Goal: Task Accomplishment & Management: Manage account settings

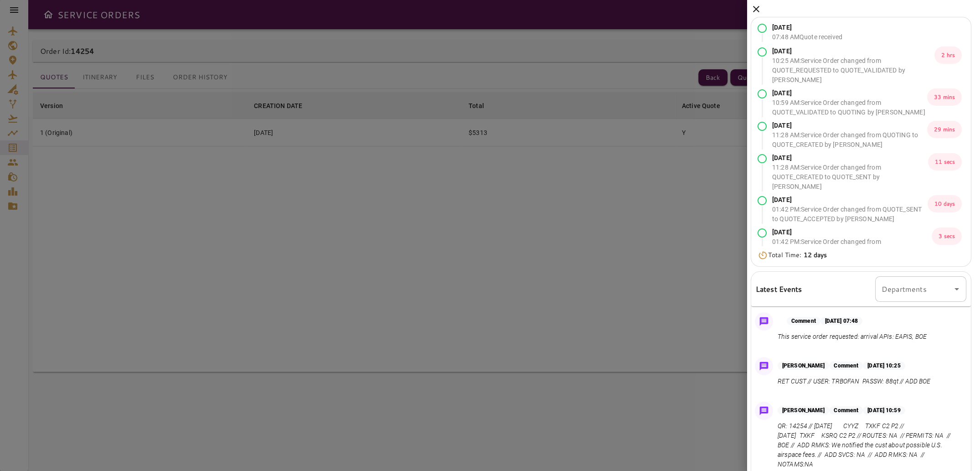
scroll to position [288, 0]
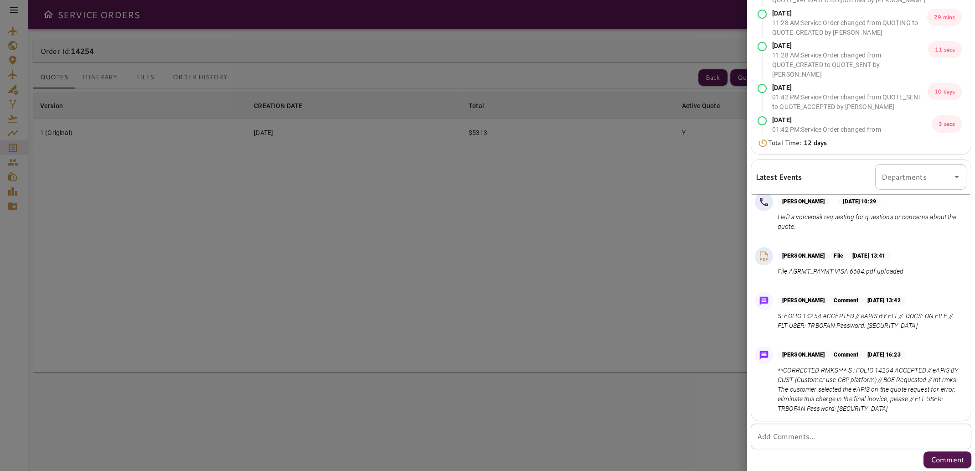
click at [642, 275] on div at bounding box center [487, 235] width 975 height 471
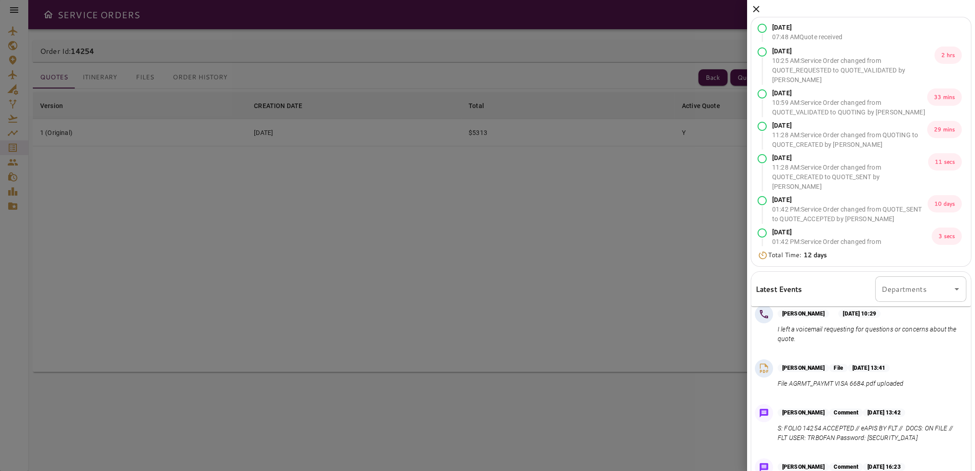
click at [755, 7] on icon at bounding box center [756, 9] width 11 height 11
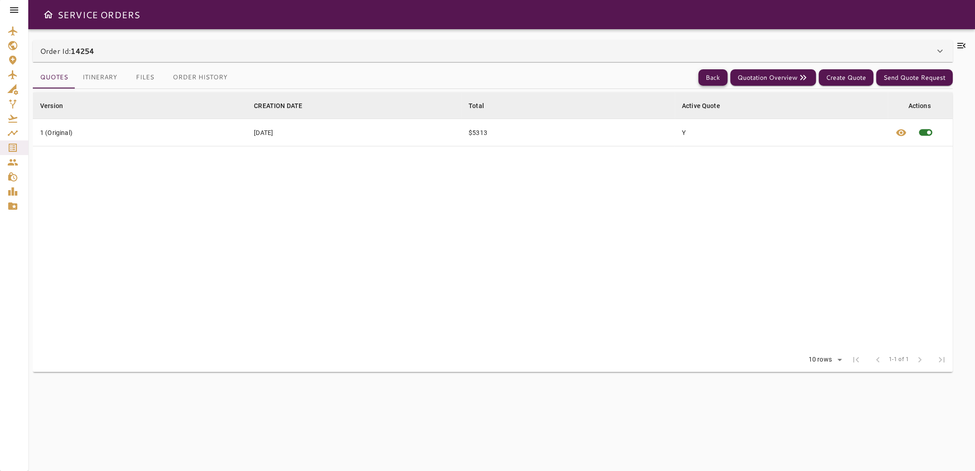
click at [720, 77] on button "Back" at bounding box center [712, 77] width 29 height 17
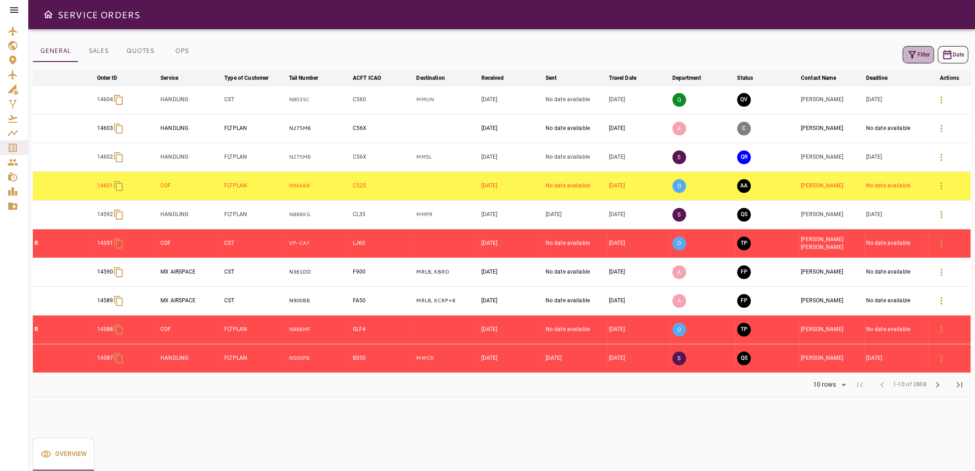
click at [923, 54] on button "Filter" at bounding box center [917, 54] width 31 height 17
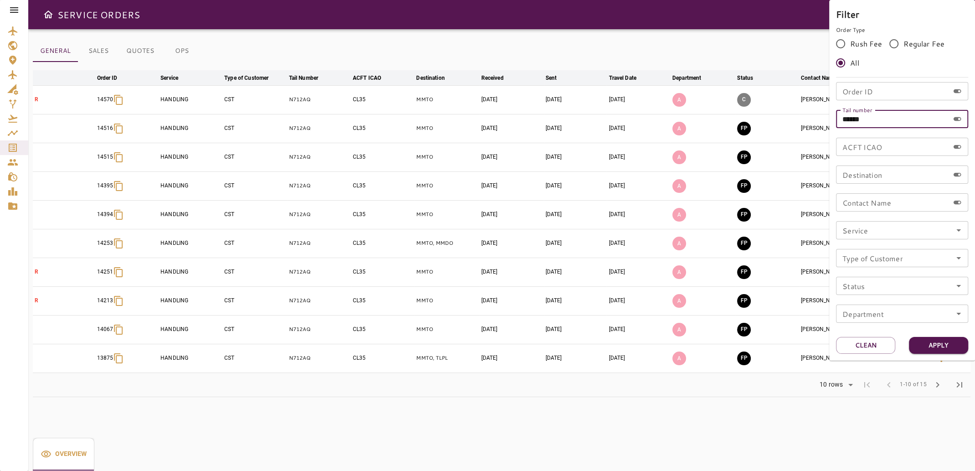
drag, startPoint x: 878, startPoint y: 120, endPoint x: 823, endPoint y: 129, distance: 55.9
click at [823, 129] on div "Filter Order Type Rush Fee Regular Fee All Order ID Order ID Tail number ******…" at bounding box center [487, 235] width 975 height 471
click at [871, 83] on input "Order ID" at bounding box center [892, 91] width 113 height 18
type input "*****"
click at [928, 350] on button "Apply" at bounding box center [938, 345] width 59 height 17
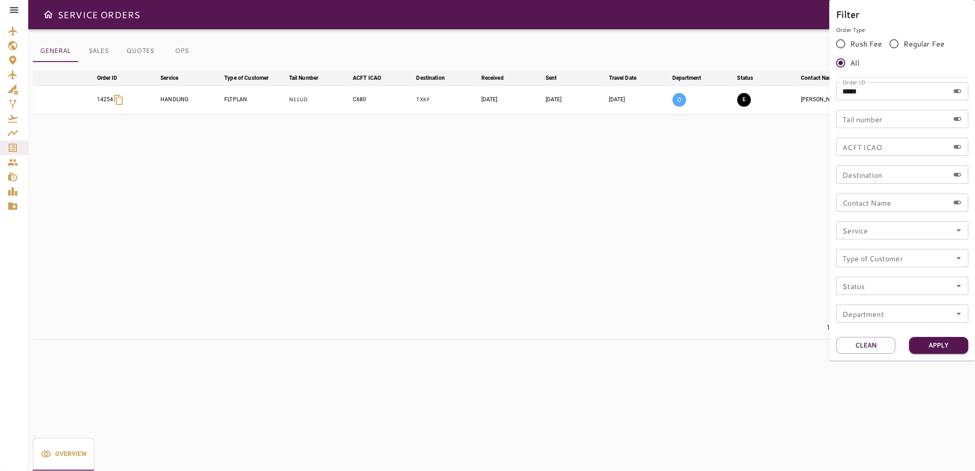
click at [526, 304] on div at bounding box center [487, 235] width 975 height 471
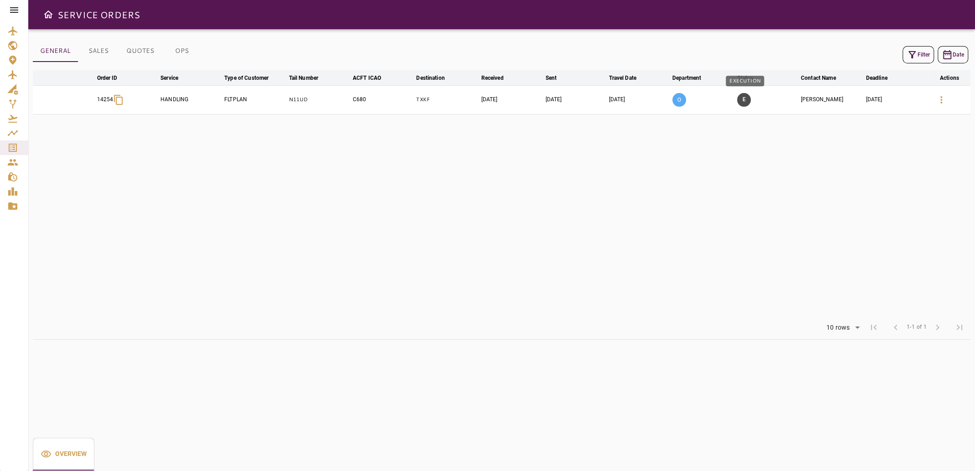
click at [746, 98] on button "E" at bounding box center [744, 100] width 14 height 14
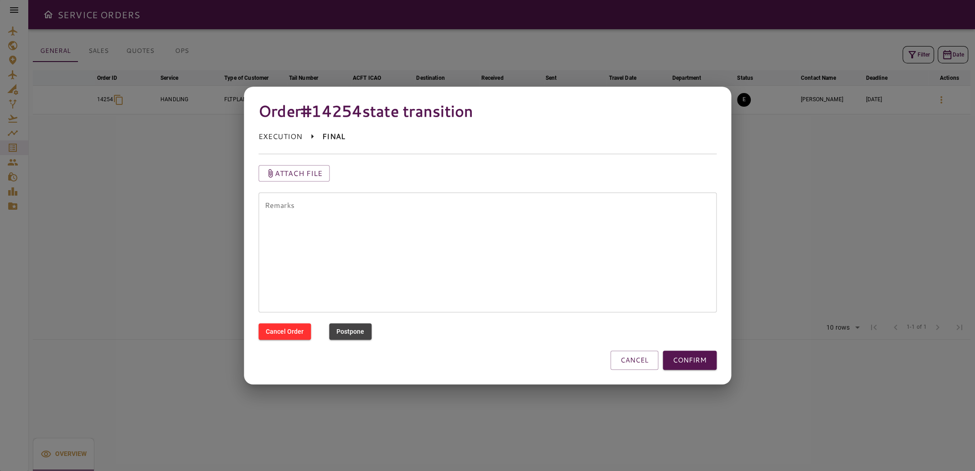
click at [320, 208] on textarea "Remarks" at bounding box center [488, 252] width 446 height 105
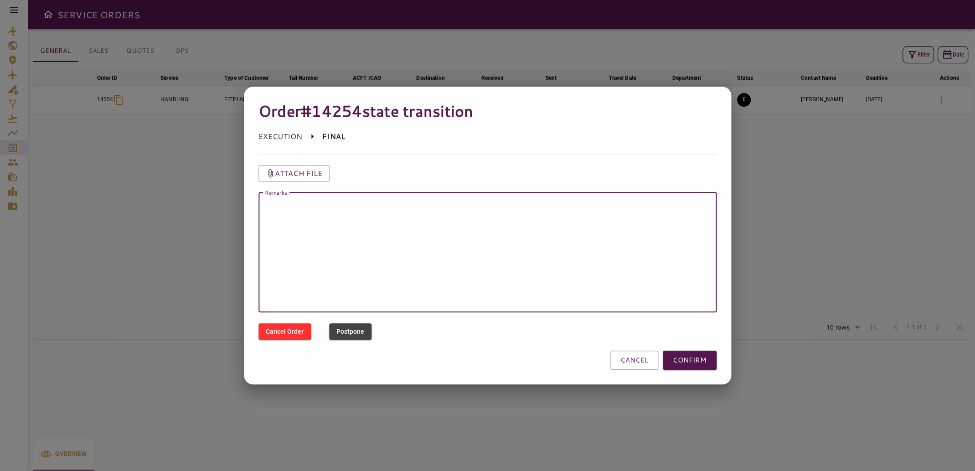
paste textarea "**********"
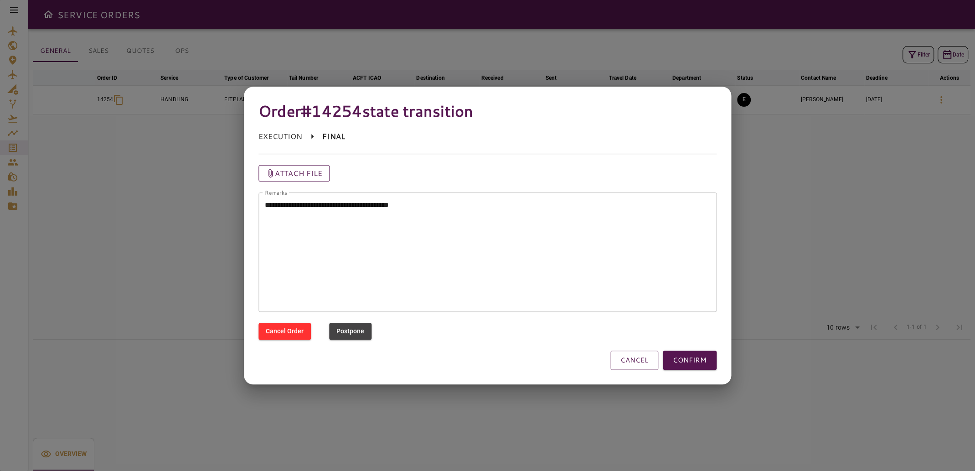
click at [269, 176] on icon "button" at bounding box center [270, 173] width 9 height 9
click at [303, 175] on p "Attach file" at bounding box center [299, 173] width 48 height 11
click at [0, 0] on input "Attach file" at bounding box center [0, 0] width 0 height 0
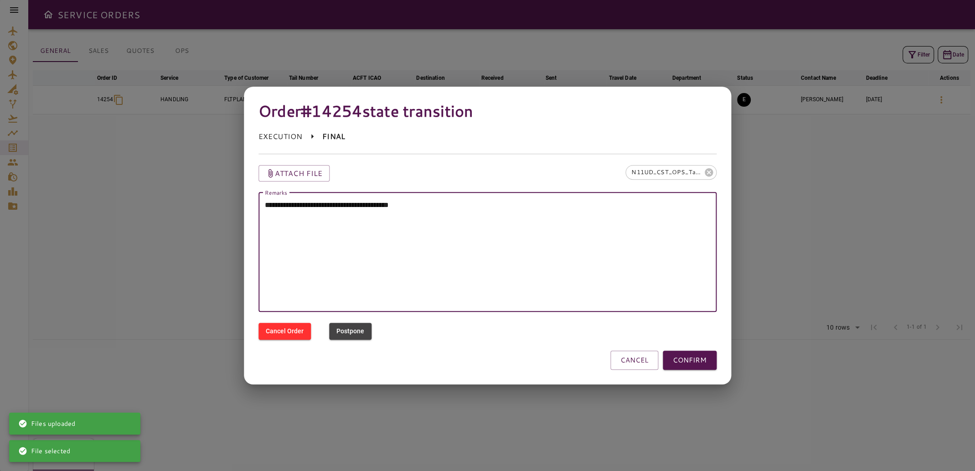
click at [489, 204] on textarea "**********" at bounding box center [487, 252] width 445 height 105
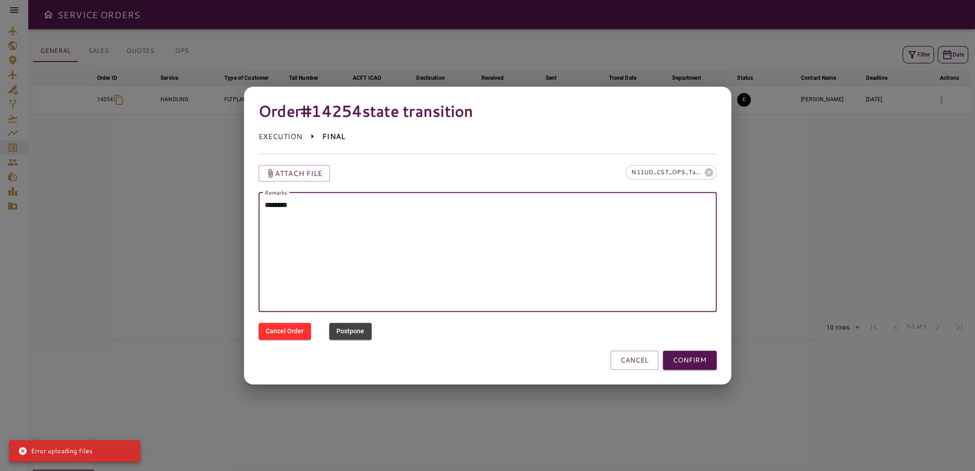
paste textarea "**********"
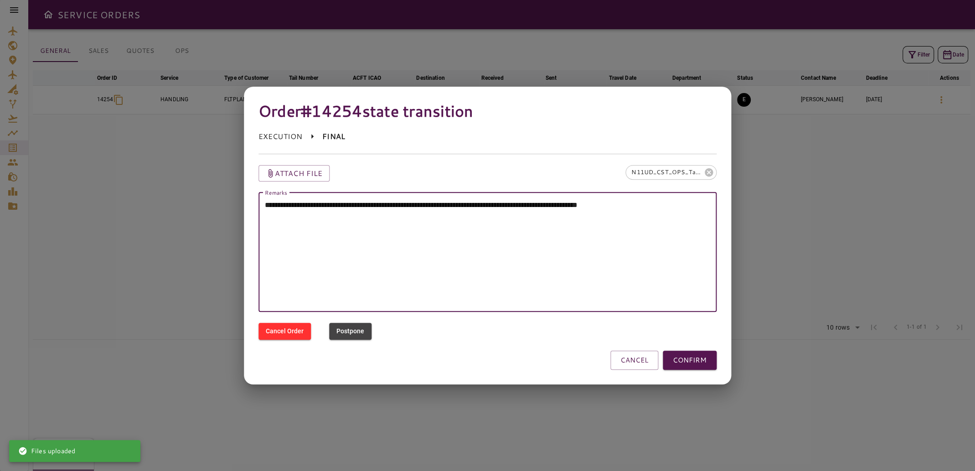
click at [489, 205] on textarea "**********" at bounding box center [487, 252] width 445 height 105
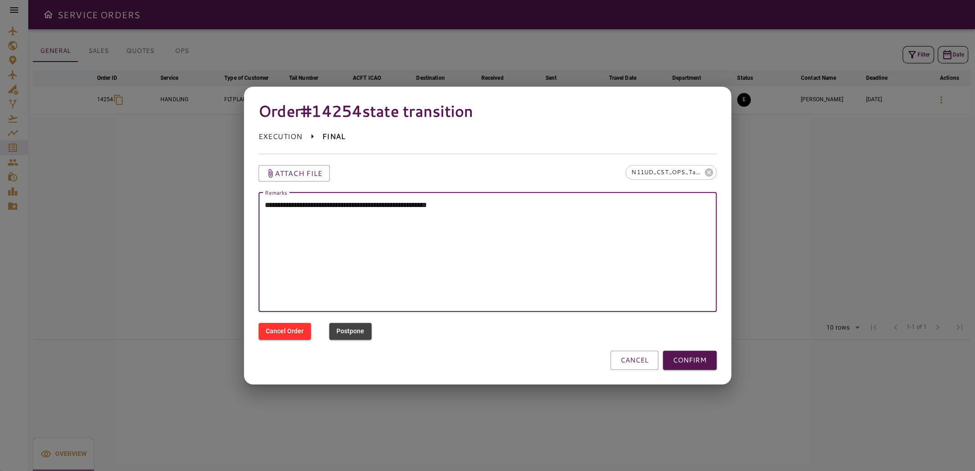
click at [551, 207] on textarea "**********" at bounding box center [487, 252] width 445 height 105
type textarea "**********"
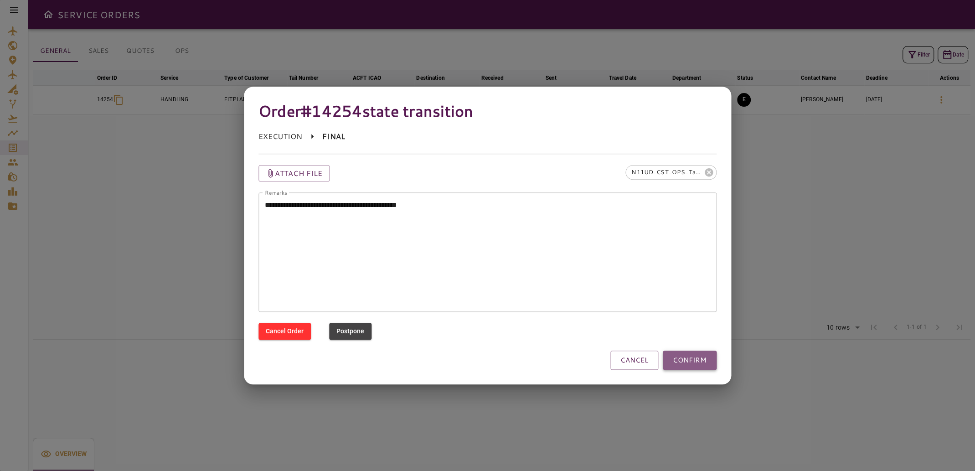
click at [698, 364] on button "CONFIRM" at bounding box center [690, 360] width 54 height 19
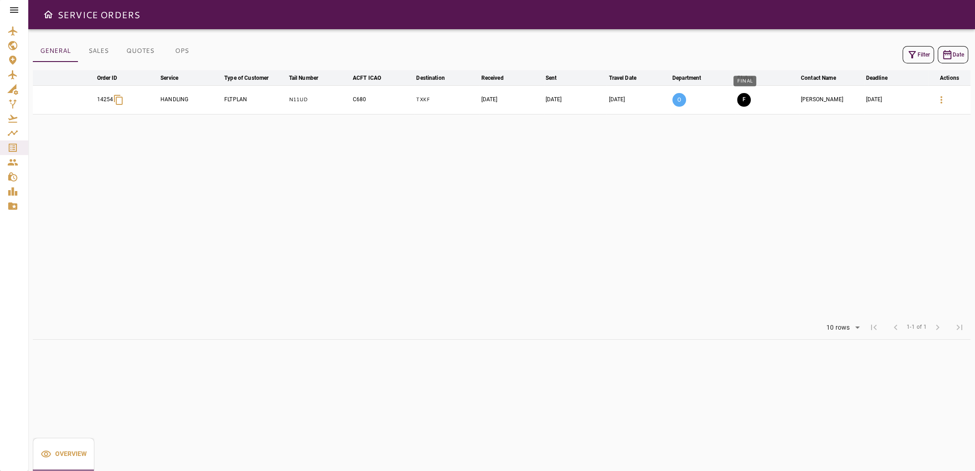
click at [743, 102] on button "F" at bounding box center [744, 100] width 14 height 14
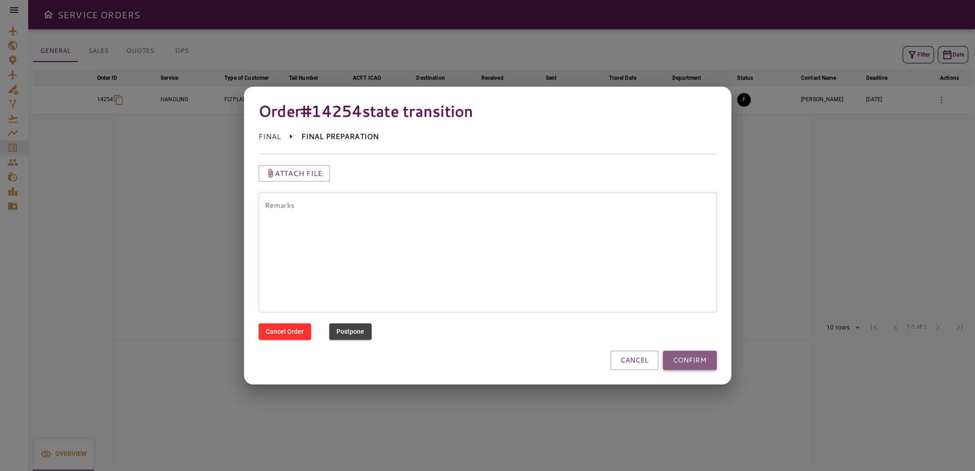
click at [684, 359] on button "CONFIRM" at bounding box center [690, 360] width 54 height 19
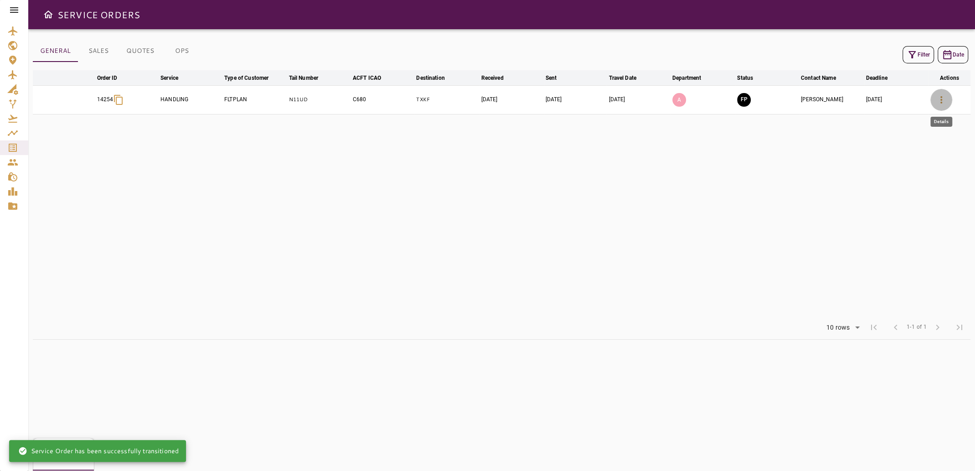
click at [941, 97] on icon "button" at bounding box center [941, 99] width 2 height 7
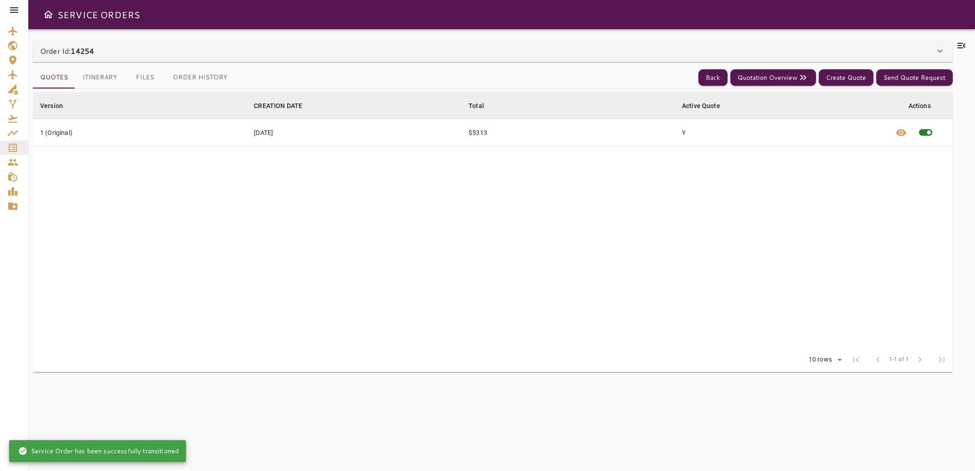
click at [963, 45] on icon at bounding box center [961, 45] width 8 height 5
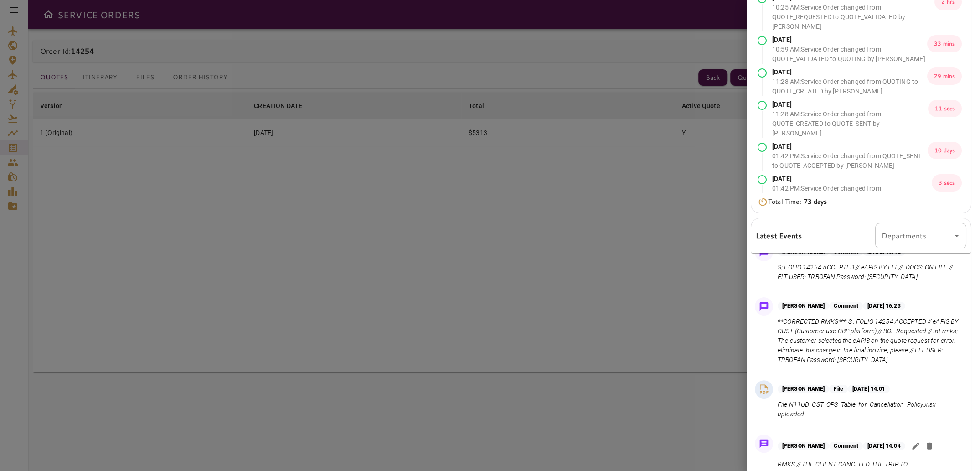
scroll to position [112, 0]
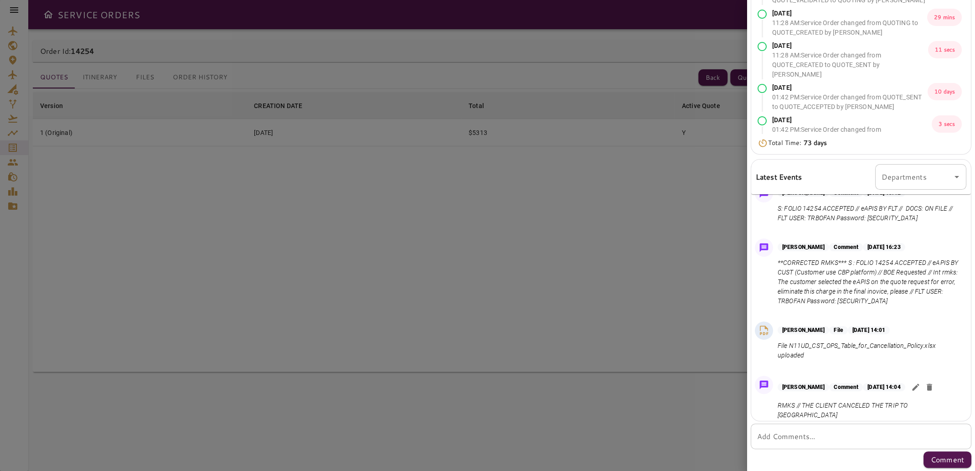
click at [663, 268] on div at bounding box center [487, 235] width 975 height 471
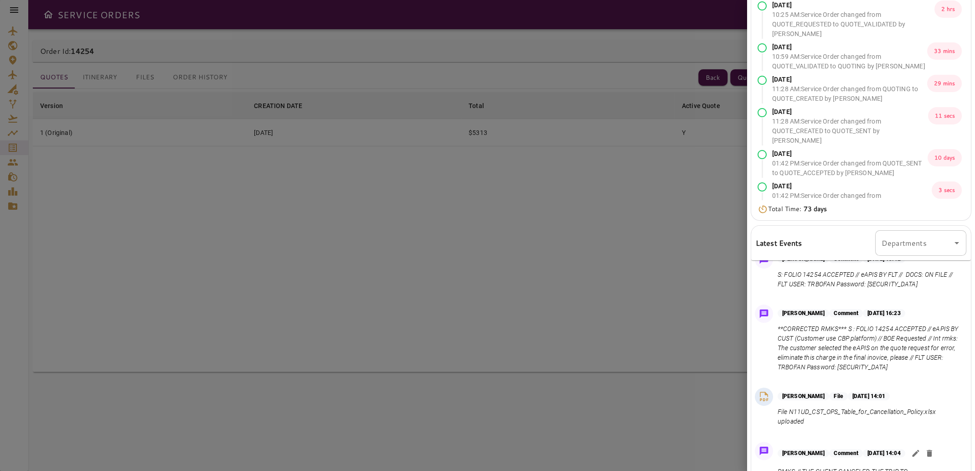
scroll to position [0, 0]
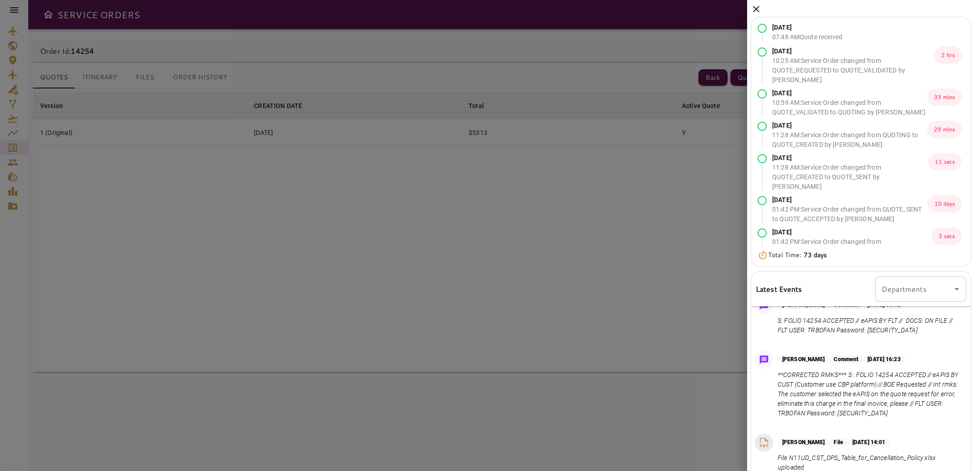
click at [755, 10] on icon at bounding box center [756, 9] width 11 height 11
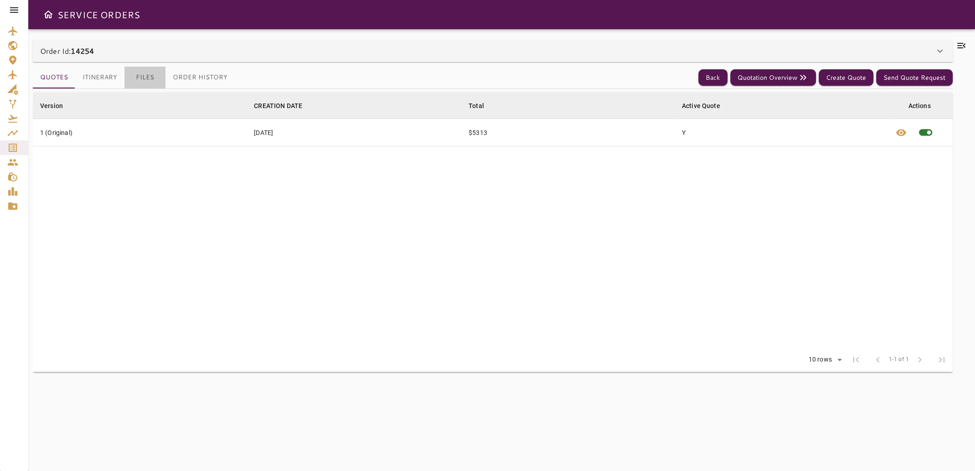
click at [137, 76] on button "Files" at bounding box center [144, 78] width 41 height 22
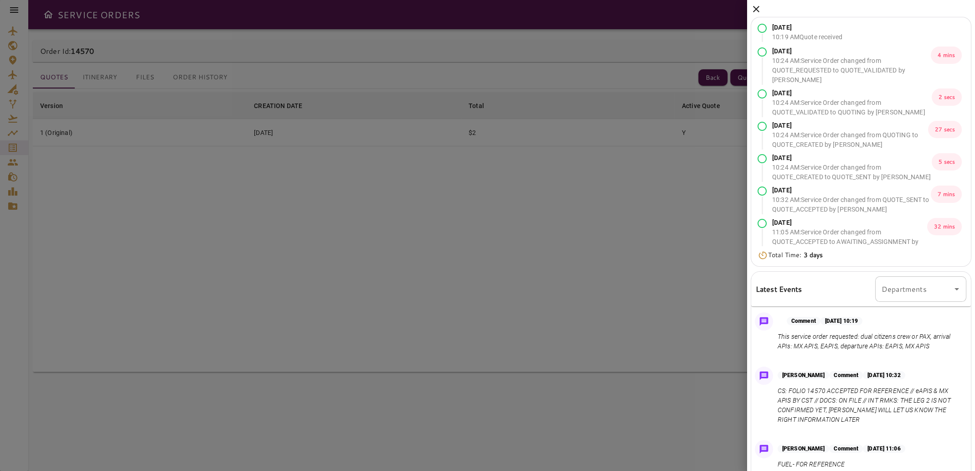
scroll to position [308, 0]
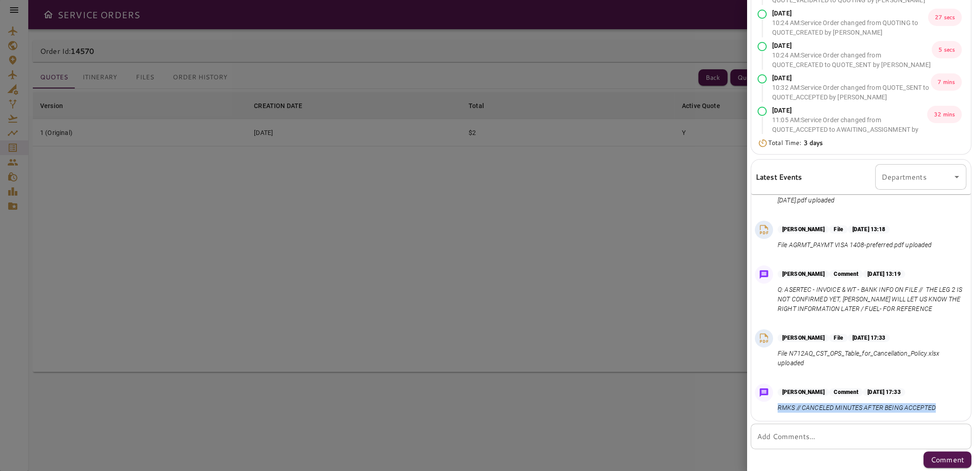
drag, startPoint x: 778, startPoint y: 407, endPoint x: 934, endPoint y: 407, distance: 156.3
click at [934, 407] on p "RMKS // CANCELED MINUTES AFTER BEING ACCEPTED" at bounding box center [857, 408] width 158 height 10
copy p "RMKS // CANCELED MINUTES AFTER BEING ACCEPTED"
click at [635, 261] on div at bounding box center [487, 235] width 975 height 471
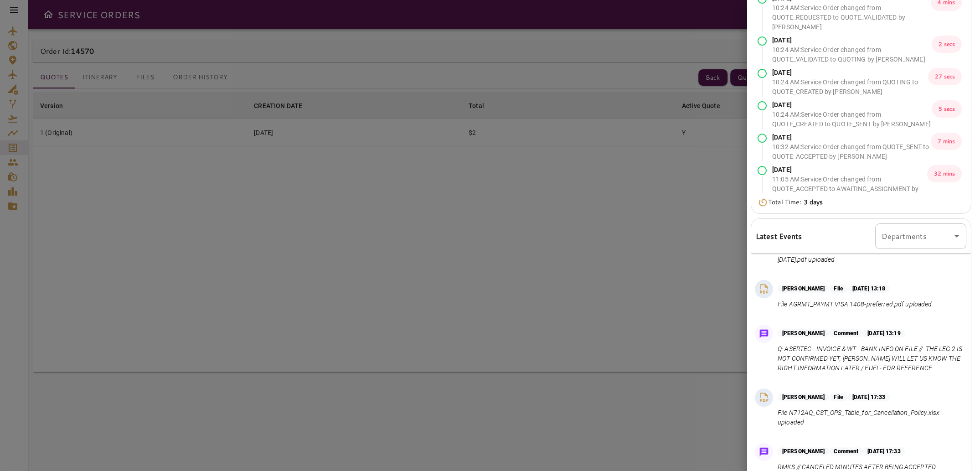
scroll to position [0, 0]
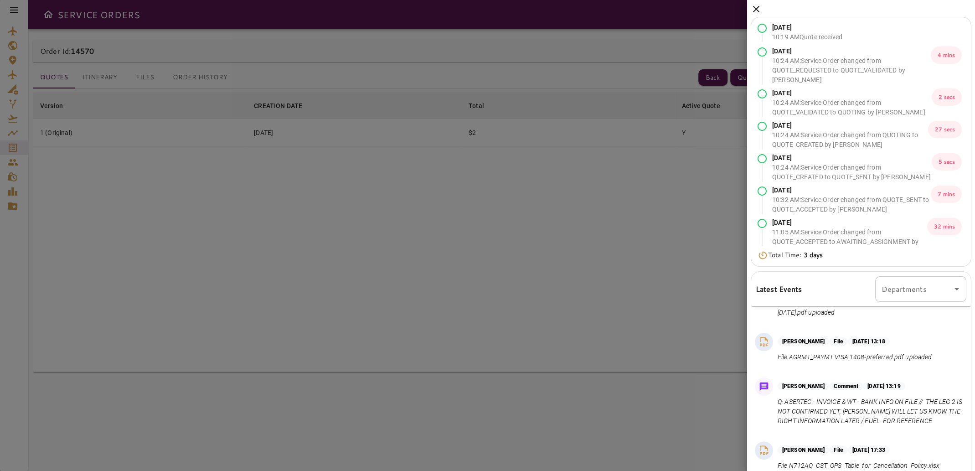
click at [758, 11] on icon at bounding box center [756, 9] width 11 height 11
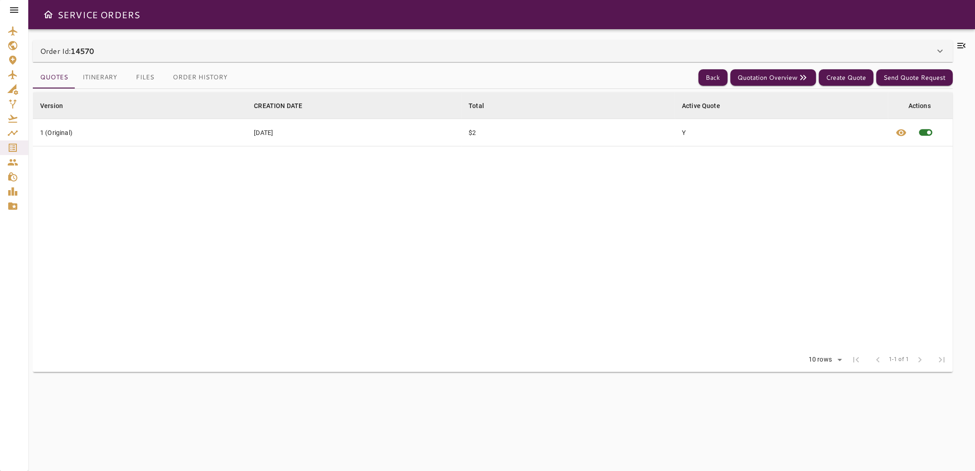
click at [143, 79] on button "Files" at bounding box center [144, 78] width 41 height 22
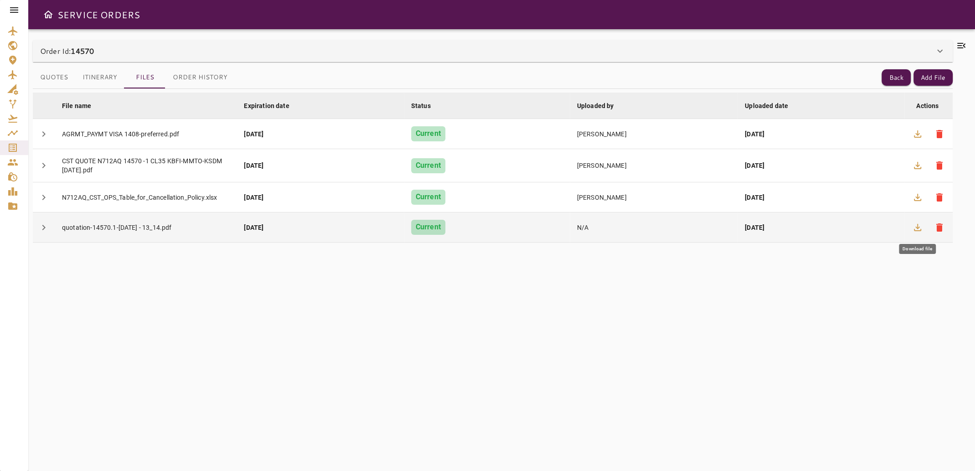
click at [916, 227] on icon "button" at bounding box center [917, 227] width 7 height 7
